Goal: Transaction & Acquisition: Obtain resource

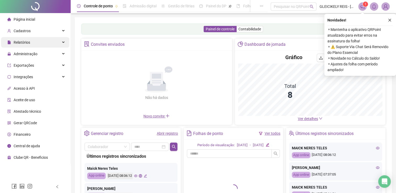
click at [46, 47] on div "Relatórios" at bounding box center [35, 42] width 68 height 10
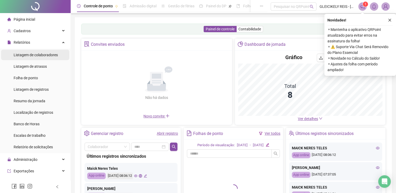
drag, startPoint x: 46, startPoint y: 53, endPoint x: 47, endPoint y: 56, distance: 2.9
click at [46, 55] on span "Listagem de colaboradores" at bounding box center [36, 55] width 44 height 4
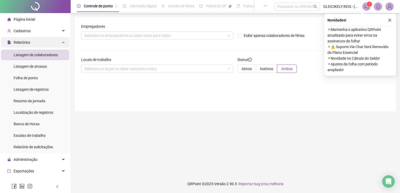
click at [49, 43] on div "Relatórios" at bounding box center [35, 42] width 68 height 10
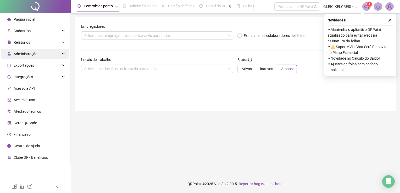
click at [51, 54] on div "Administração" at bounding box center [35, 54] width 68 height 10
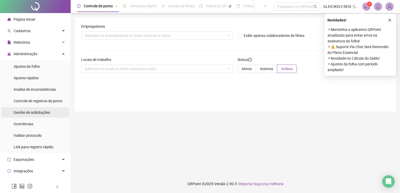
click at [33, 112] on span "Gestão de solicitações" at bounding box center [32, 112] width 36 height 4
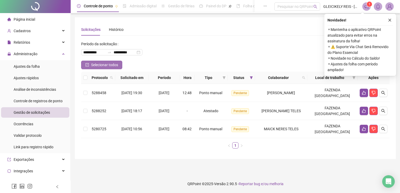
click at [91, 64] on button "Selecionar todos" at bounding box center [101, 65] width 41 height 8
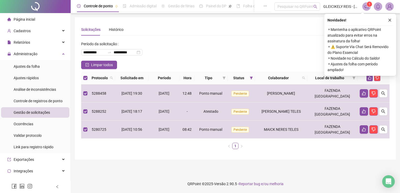
drag, startPoint x: 389, startPoint y: 19, endPoint x: 385, endPoint y: 25, distance: 8.1
click at [389, 18] on icon "close" at bounding box center [390, 20] width 4 height 4
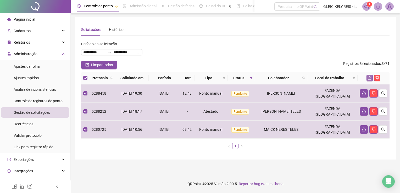
click at [368, 77] on icon "like" at bounding box center [370, 78] width 4 height 4
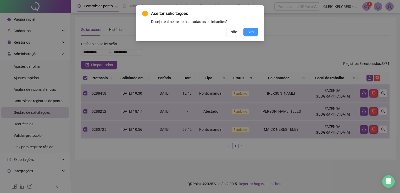
click at [248, 33] on span "Sim" at bounding box center [251, 32] width 6 height 6
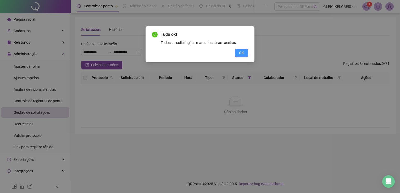
click at [236, 52] on button "OK" at bounding box center [241, 53] width 13 height 8
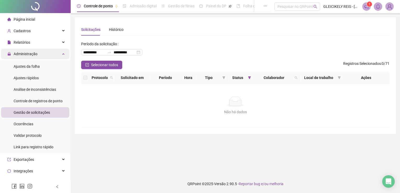
click at [37, 58] on div "Administração" at bounding box center [35, 54] width 68 height 10
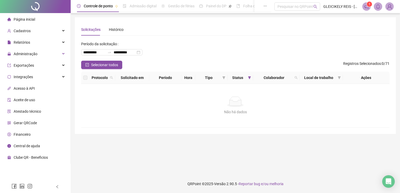
drag, startPoint x: 30, startPoint y: 30, endPoint x: 39, endPoint y: 41, distance: 14.5
click at [30, 30] on div "Cadastros" at bounding box center [35, 31] width 68 height 10
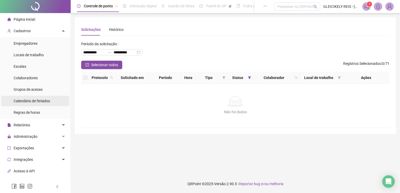
click at [39, 103] on span "Calendário de feriados" at bounding box center [32, 101] width 36 height 4
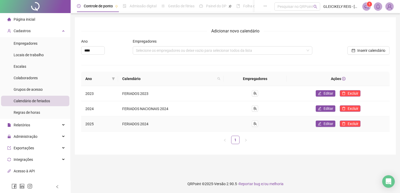
click at [314, 123] on div "Editar Excluir" at bounding box center [338, 124] width 94 height 7
click at [317, 124] on button "Editar" at bounding box center [326, 124] width 20 height 6
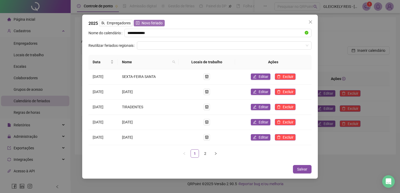
click at [142, 25] on span "Novo feriado" at bounding box center [152, 23] width 21 height 6
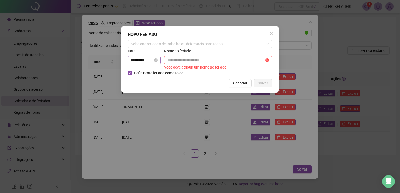
drag, startPoint x: 131, startPoint y: 59, endPoint x: 149, endPoint y: 62, distance: 18.9
click at [175, 61] on div "**********" at bounding box center [200, 59] width 146 height 22
drag, startPoint x: 150, startPoint y: 61, endPoint x: 70, endPoint y: 60, distance: 79.3
click at [70, 60] on div "**********" at bounding box center [200, 96] width 400 height 193
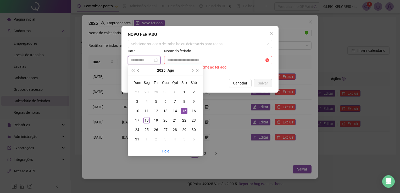
type input "**********"
click at [186, 111] on div "15" at bounding box center [184, 111] width 6 height 6
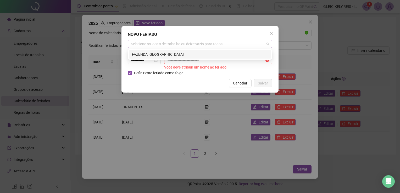
click at [156, 46] on div "Selecione os locais de trabalho ou deixe vazio para todos" at bounding box center [200, 44] width 144 height 8
click at [155, 55] on div "FAZENDA [GEOGRAPHIC_DATA]" at bounding box center [200, 55] width 136 height 6
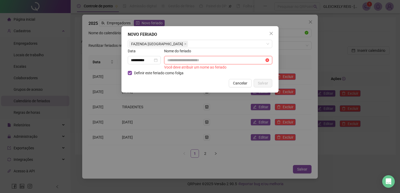
click at [182, 59] on input "text" at bounding box center [215, 60] width 97 height 6
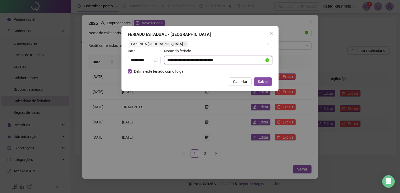
type input "**********"
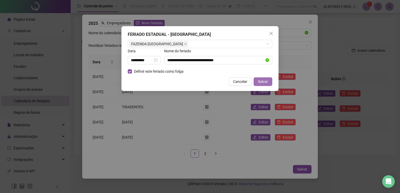
click at [264, 82] on span "Salvar" at bounding box center [263, 82] width 10 height 6
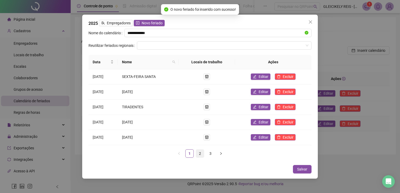
click at [200, 153] on link "2" at bounding box center [200, 154] width 8 height 8
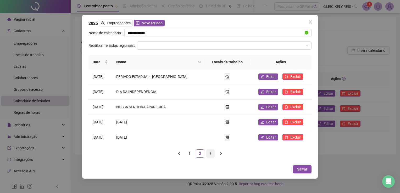
click at [210, 156] on link "3" at bounding box center [210, 154] width 8 height 8
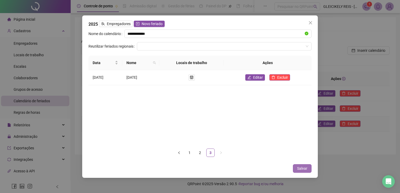
click at [310, 168] on button "Salvar" at bounding box center [302, 168] width 19 height 8
click at [305, 168] on span "Salvar" at bounding box center [302, 169] width 10 height 6
click at [303, 169] on span "Salvar" at bounding box center [302, 169] width 10 height 6
click at [304, 167] on span "Salvar" at bounding box center [302, 169] width 10 height 6
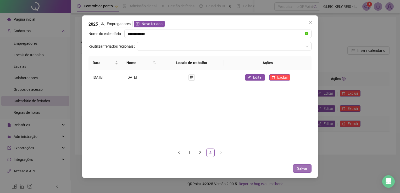
click at [304, 167] on span "Salvar" at bounding box center [302, 169] width 10 height 6
click at [180, 152] on icon "left" at bounding box center [178, 152] width 3 height 3
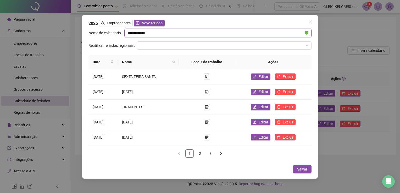
click at [247, 32] on input "**********" at bounding box center [215, 33] width 176 height 6
click at [172, 35] on input "**********" at bounding box center [215, 33] width 176 height 6
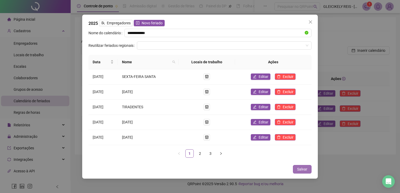
click at [305, 170] on span "Salvar" at bounding box center [302, 169] width 10 height 6
click at [299, 170] on span "Salvar" at bounding box center [302, 169] width 10 height 6
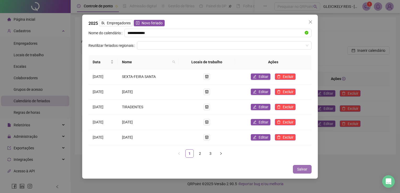
click at [299, 170] on span "Salvar" at bounding box center [302, 169] width 10 height 6
click at [222, 45] on input "search" at bounding box center [222, 46] width 164 height 8
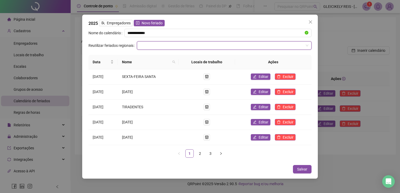
drag, startPoint x: 222, startPoint y: 44, endPoint x: 225, endPoint y: 43, distance: 2.8
click at [222, 44] on input "search" at bounding box center [222, 46] width 164 height 8
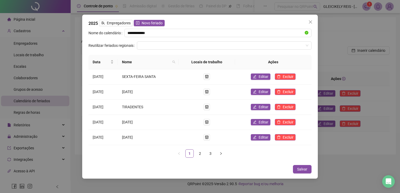
click at [313, 23] on span "Close" at bounding box center [310, 22] width 8 height 4
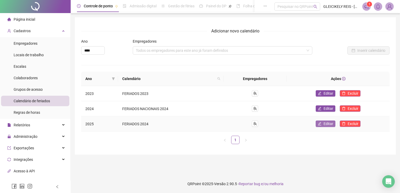
click at [325, 124] on span "Editar" at bounding box center [328, 124] width 10 height 6
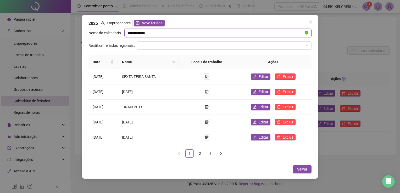
click at [152, 33] on input "**********" at bounding box center [215, 33] width 176 height 6
type input "**********"
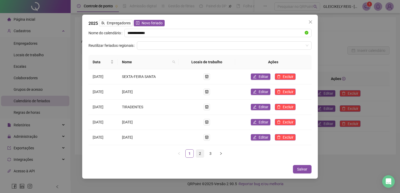
click at [200, 152] on link "2" at bounding box center [200, 154] width 8 height 8
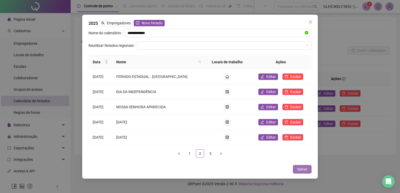
click at [310, 171] on button "Salvar" at bounding box center [302, 169] width 19 height 8
click at [305, 168] on span "Salvar" at bounding box center [302, 169] width 10 height 6
click at [311, 24] on icon "close" at bounding box center [310, 22] width 4 height 4
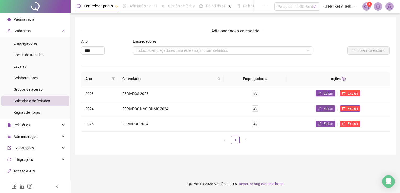
click at [38, 37] on li "Cadastros Empregadores Locais de trabalho Escalas Colaboradores Grupos de acess…" at bounding box center [35, 72] width 70 height 93
click at [35, 31] on div "Cadastros" at bounding box center [35, 31] width 68 height 10
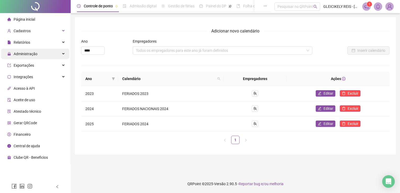
click at [38, 54] on div "Administração" at bounding box center [35, 54] width 68 height 10
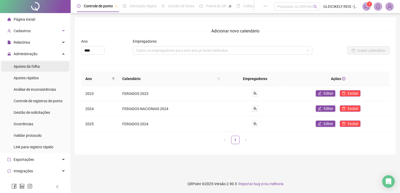
click at [33, 66] on span "Ajustes da folha" at bounding box center [27, 66] width 26 height 4
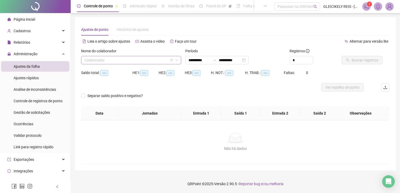
click at [92, 53] on label "Nome do colaborador" at bounding box center [100, 51] width 39 height 6
click at [92, 58] on input "search" at bounding box center [128, 60] width 89 height 8
drag, startPoint x: 109, startPoint y: 62, endPoint x: 102, endPoint y: 63, distance: 7.1
click at [108, 62] on input "search" at bounding box center [128, 60] width 89 height 8
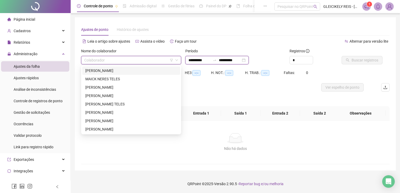
click at [203, 63] on input "**********" at bounding box center [199, 60] width 22 height 6
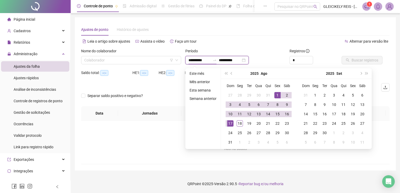
click at [233, 62] on input "**********" at bounding box center [230, 60] width 22 height 6
type input "**********"
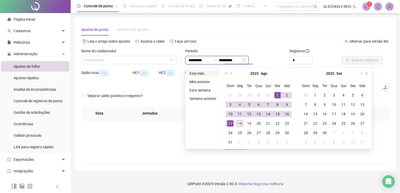
type input "**********"
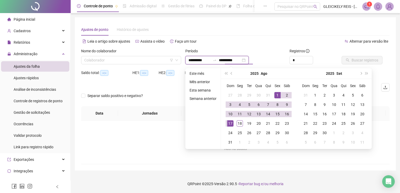
type input "**********"
drag, startPoint x: 229, startPoint y: 125, endPoint x: 191, endPoint y: 111, distance: 41.1
click at [229, 125] on div "17" at bounding box center [230, 123] width 6 height 6
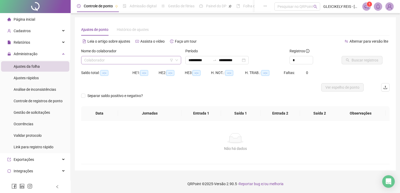
click at [134, 62] on input "search" at bounding box center [128, 60] width 89 height 8
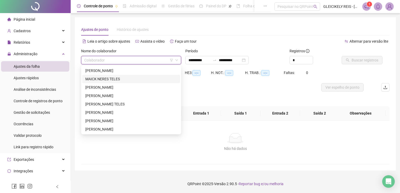
click at [110, 77] on div "MAICK NERES TELES" at bounding box center [131, 79] width 92 height 6
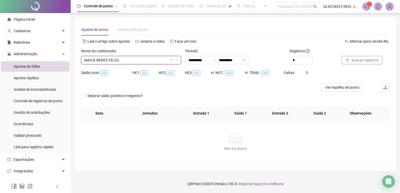
click at [363, 64] on button "Buscar registros" at bounding box center [362, 60] width 41 height 8
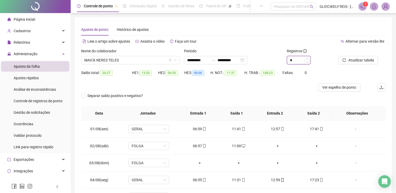
click at [307, 58] on icon "up" at bounding box center [307, 59] width 2 height 2
type input "*"
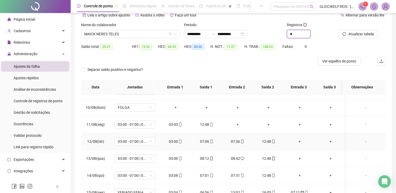
scroll to position [157, 0]
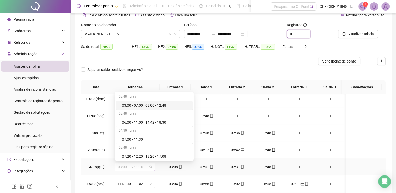
click at [143, 165] on span "03:00 - 07:00 | 08:00 - 12:48" at bounding box center [135, 167] width 34 height 8
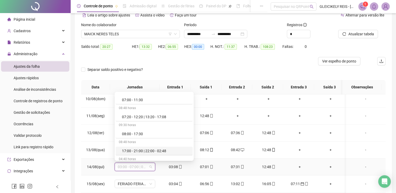
scroll to position [0, 0]
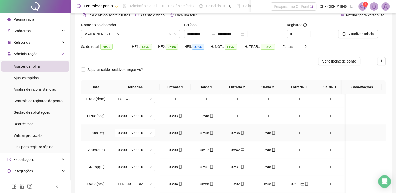
click at [376, 131] on div "-" at bounding box center [365, 133] width 31 height 6
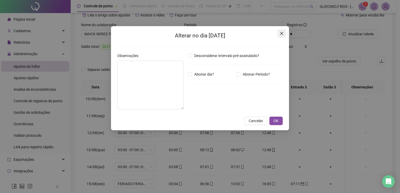
click at [279, 34] on span "Close" at bounding box center [281, 33] width 8 height 4
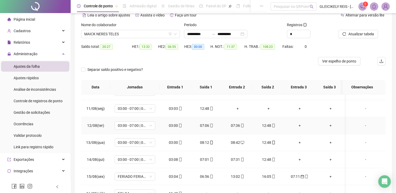
scroll to position [176, 0]
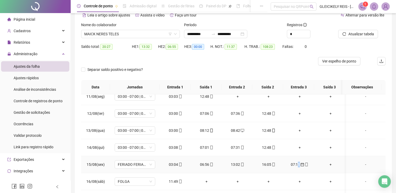
click at [298, 163] on div "07:11" at bounding box center [299, 165] width 23 height 6
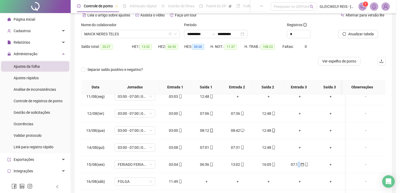
type input "**********"
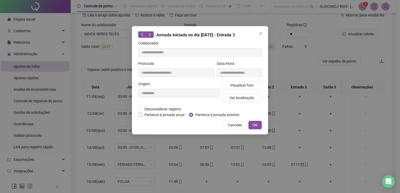
click at [172, 116] on span "Pertence à jornada atual" at bounding box center [164, 115] width 44 height 6
click at [253, 128] on button "OK" at bounding box center [254, 125] width 13 height 8
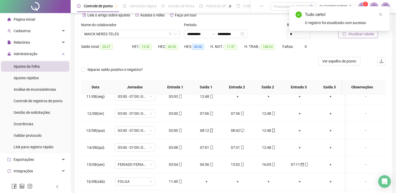
click at [363, 35] on body "**********" at bounding box center [198, 70] width 396 height 193
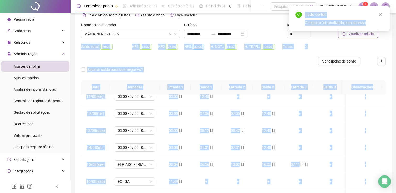
click at [363, 35] on span "Atualizar tabela" at bounding box center [361, 34] width 26 height 6
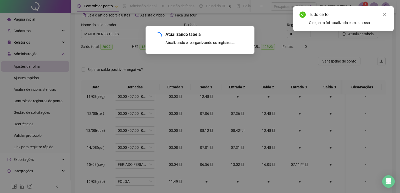
click at [310, 58] on div "Atualizando tabela Atualizando e reorganizando os registros... OK" at bounding box center [200, 96] width 400 height 193
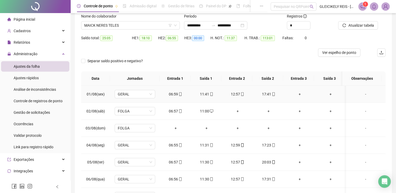
scroll to position [0, 0]
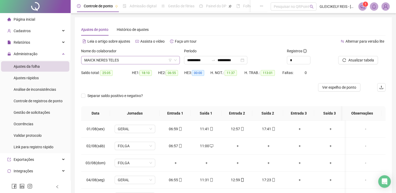
click at [94, 58] on span "MAICK NERES TELES" at bounding box center [130, 60] width 92 height 8
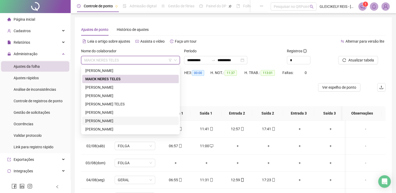
drag, startPoint x: 125, startPoint y: 123, endPoint x: 161, endPoint y: 118, distance: 36.7
click at [125, 123] on div "[PERSON_NAME]" at bounding box center [130, 121] width 90 height 6
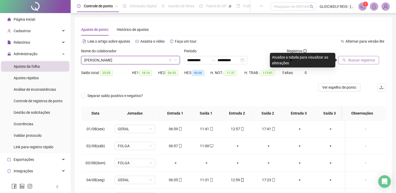
click at [357, 58] on span "Buscar registros" at bounding box center [361, 60] width 27 height 6
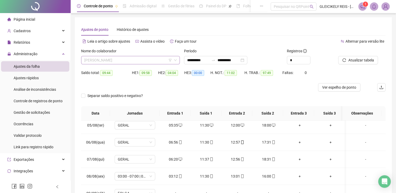
click at [140, 61] on span "[PERSON_NAME]" at bounding box center [130, 60] width 92 height 8
click at [40, 78] on li "Ajustes rápidos" at bounding box center [35, 78] width 68 height 10
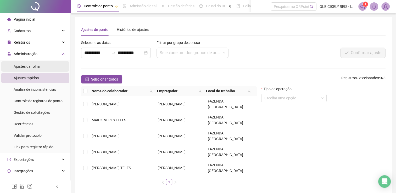
click at [19, 61] on div "Ajustes da folha" at bounding box center [27, 66] width 26 height 10
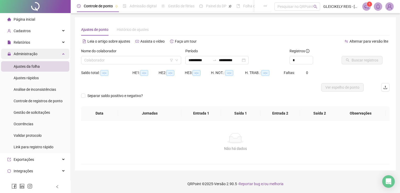
click at [24, 54] on span "Administração" at bounding box center [26, 54] width 24 height 4
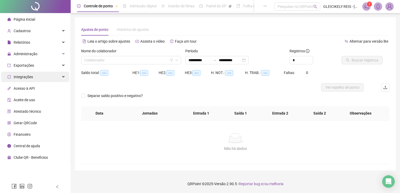
type input "**********"
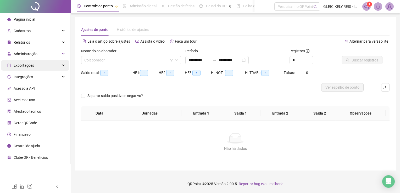
click at [33, 65] on span "Exportações" at bounding box center [24, 65] width 20 height 4
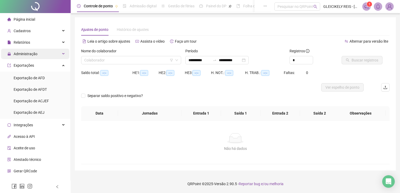
click at [35, 54] on span "Administração" at bounding box center [26, 54] width 24 height 4
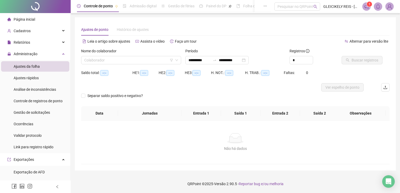
click at [31, 67] on span "Ajustes da folha" at bounding box center [27, 66] width 26 height 4
click at [107, 64] on div "Nome do colaborador Colaborador" at bounding box center [131, 58] width 104 height 20
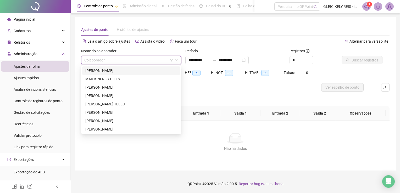
click at [109, 62] on input "search" at bounding box center [128, 60] width 89 height 8
click at [37, 54] on div "Administração" at bounding box center [35, 54] width 68 height 10
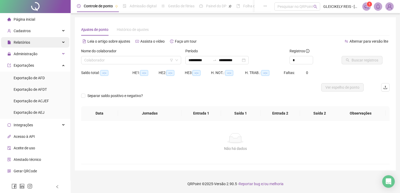
click at [39, 46] on div "Relatórios" at bounding box center [35, 42] width 68 height 10
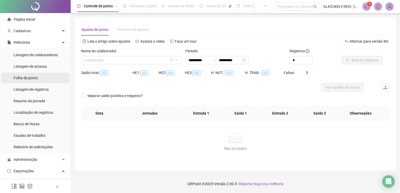
click at [37, 73] on div "Folha de ponto" at bounding box center [26, 78] width 24 height 10
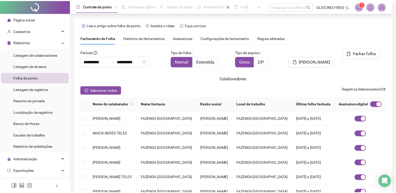
scroll to position [8, 0]
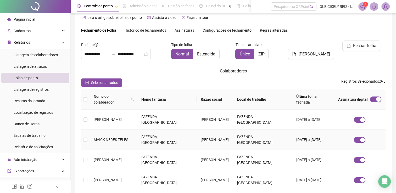
click at [121, 138] on span "MAICK NERES TELES" at bounding box center [111, 140] width 35 height 4
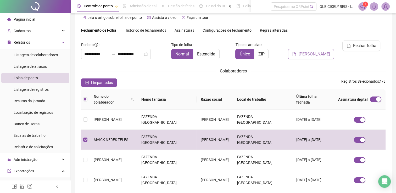
click at [314, 51] on span "[PERSON_NAME]" at bounding box center [313, 54] width 31 height 6
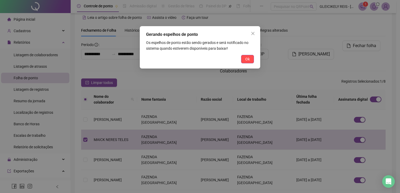
click at [240, 65] on div "Gerando espelhos de ponto Os espelhos de ponto estão sendo gerados e será notif…" at bounding box center [200, 47] width 120 height 42
click at [241, 64] on div "Gerando espelhos de ponto Os espelhos de ponto estão sendo gerados e será notif…" at bounding box center [200, 47] width 120 height 42
click at [244, 61] on button "Ok" at bounding box center [247, 59] width 13 height 8
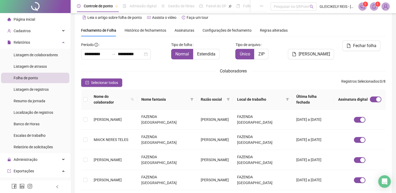
click at [374, 8] on icon "bell" at bounding box center [374, 6] width 5 height 5
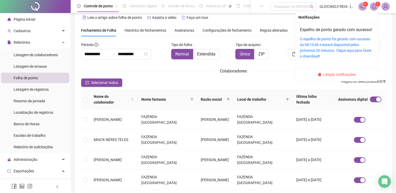
click at [319, 33] on h4 "Espelho de ponto gerado com sucesso!" at bounding box center [336, 30] width 73 height 6
click at [317, 32] on link "Espelho de ponto gerado com sucesso!" at bounding box center [336, 29] width 72 height 5
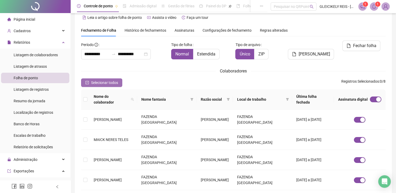
scroll to position [0, 0]
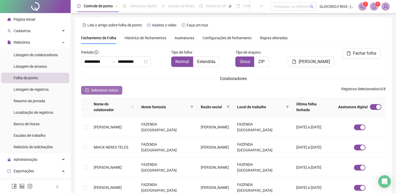
click at [99, 89] on span "Selecionar todos" at bounding box center [104, 90] width 27 height 6
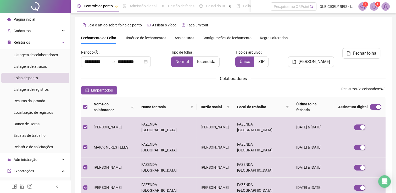
scroll to position [8, 0]
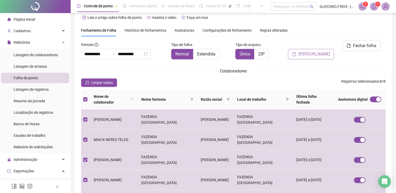
click at [318, 49] on button "[PERSON_NAME]" at bounding box center [311, 54] width 46 height 10
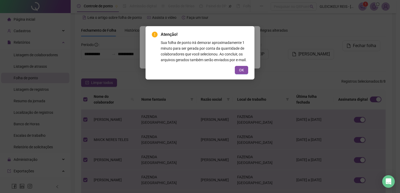
click at [234, 71] on div "OK" at bounding box center [200, 70] width 96 height 8
click at [237, 71] on button "OK" at bounding box center [241, 70] width 13 height 8
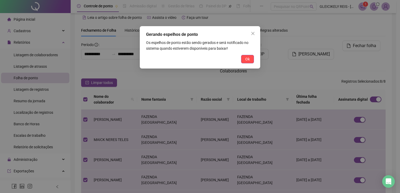
click at [254, 59] on div "Gerando espelhos de ponto Os espelhos de ponto estão sendo gerados e será notif…" at bounding box center [200, 47] width 120 height 42
click at [251, 59] on button "Ok" at bounding box center [247, 59] width 13 height 8
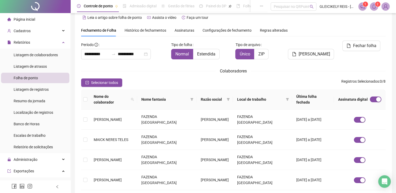
click at [371, 5] on span at bounding box center [374, 6] width 8 height 8
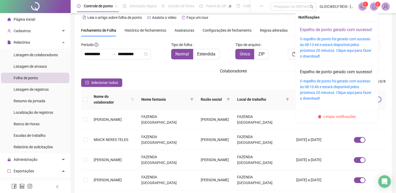
click at [333, 28] on link "Espelho de ponto gerado com sucesso!" at bounding box center [336, 29] width 72 height 5
